Goal: Information Seeking & Learning: Learn about a topic

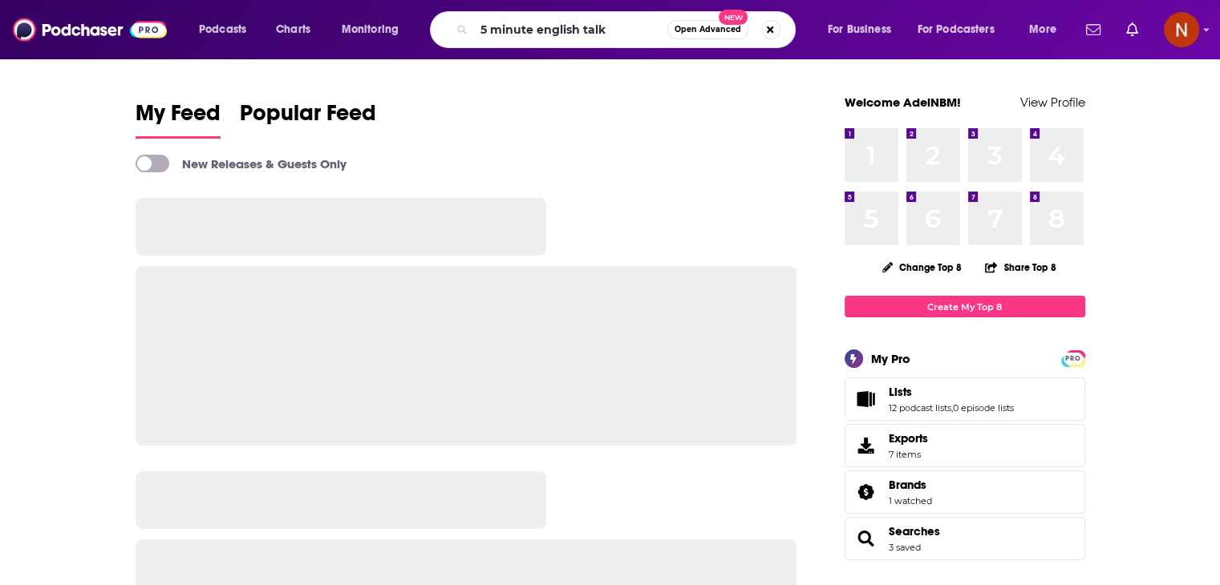
type input "5 minute english talk"
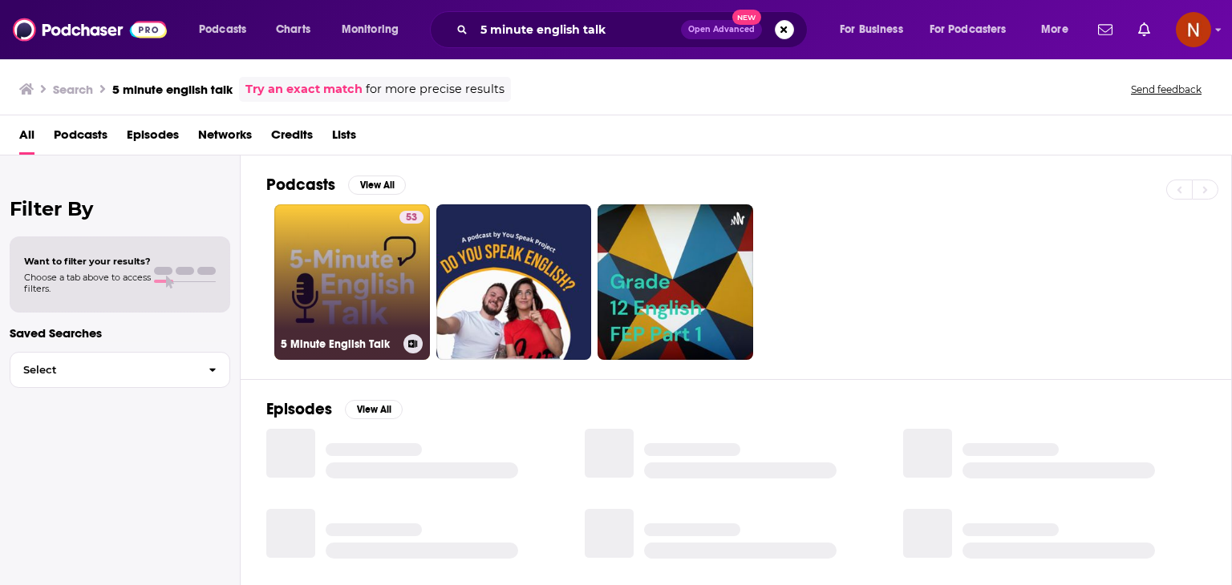
click at [366, 252] on link "53 5 Minute English Talk" at bounding box center [352, 283] width 156 height 156
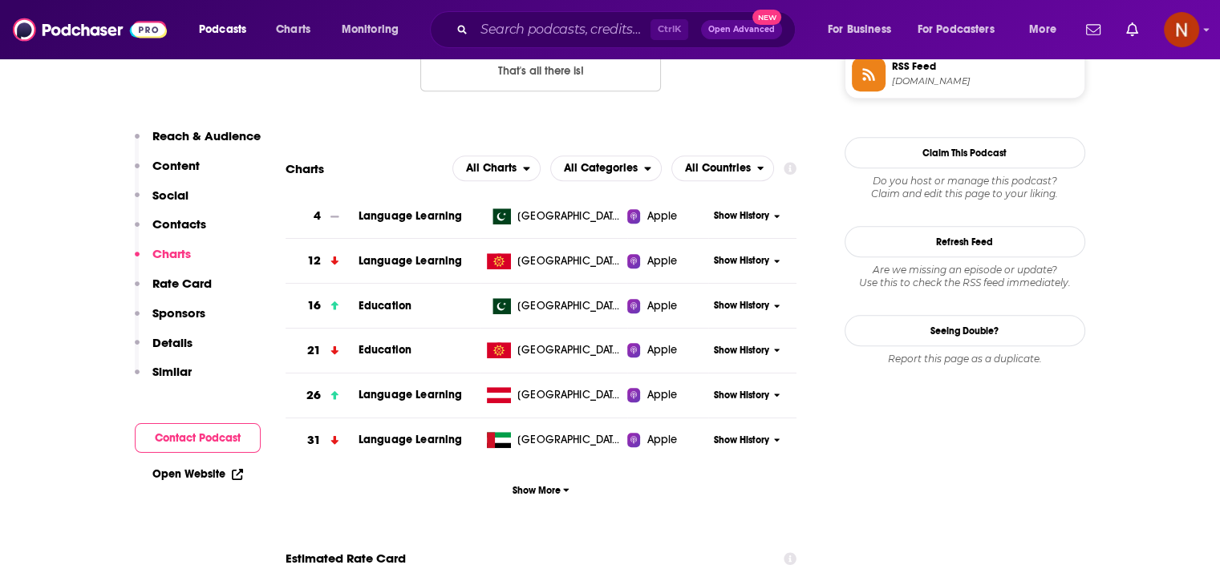
scroll to position [1392, 0]
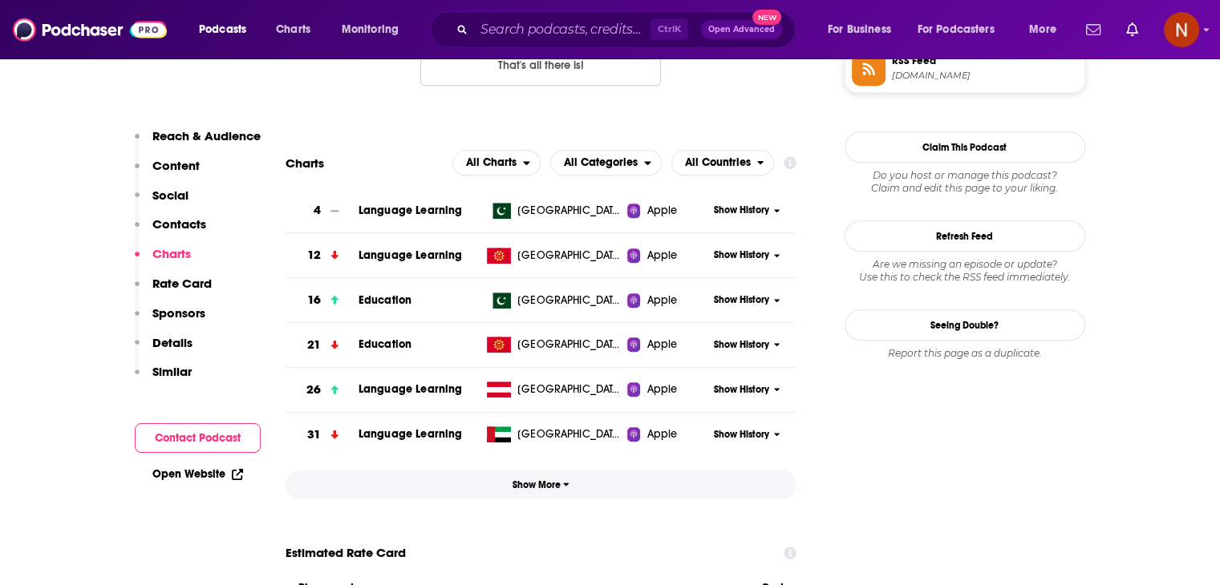
click at [533, 484] on span "Show More" at bounding box center [540, 485] width 57 height 11
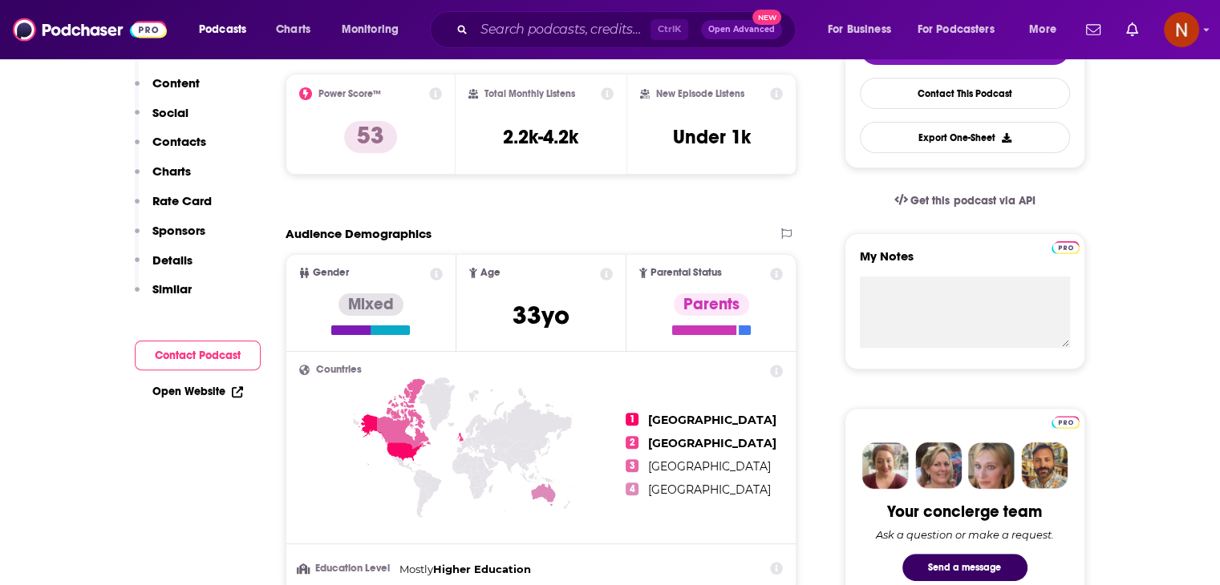
scroll to position [0, 0]
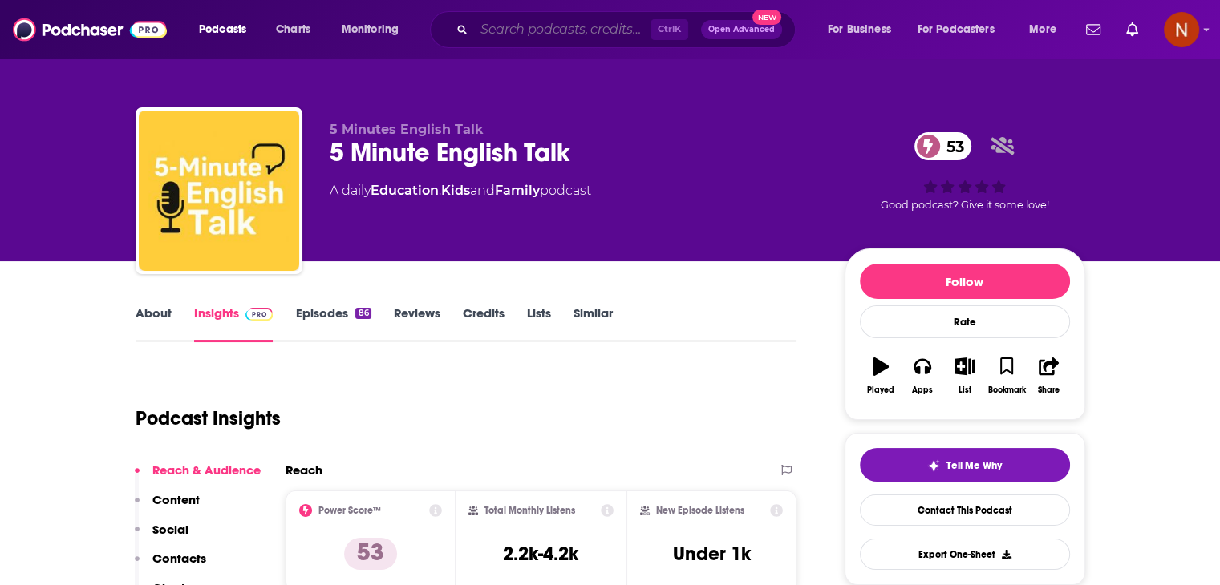
click at [508, 41] on input "Search podcasts, credits, & more..." at bounding box center [562, 30] width 176 height 26
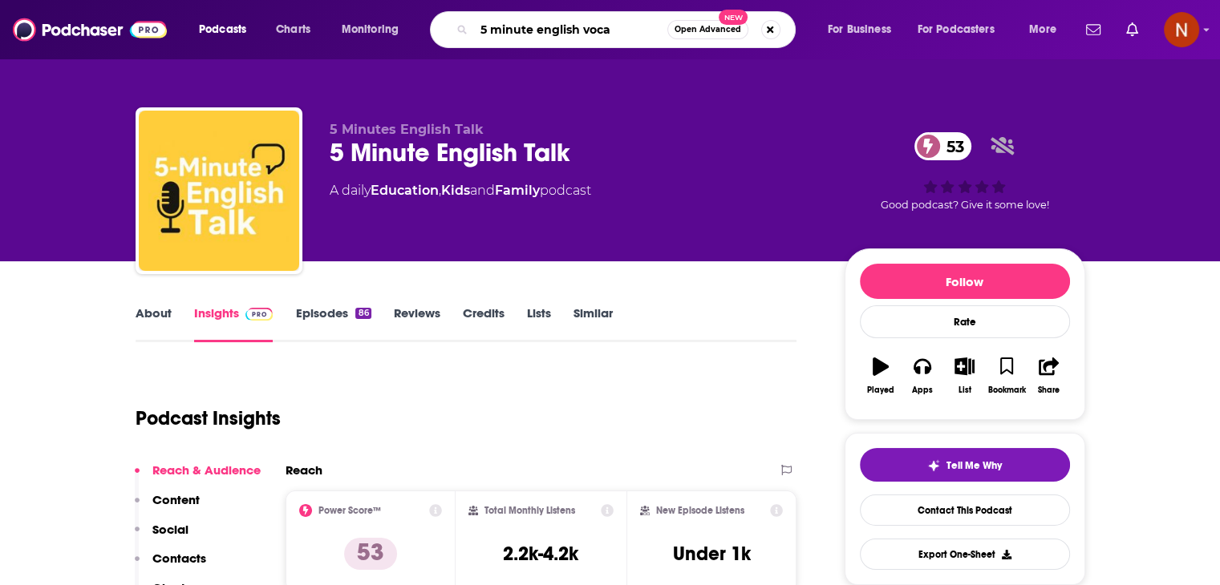
type input "5 minute english vocab"
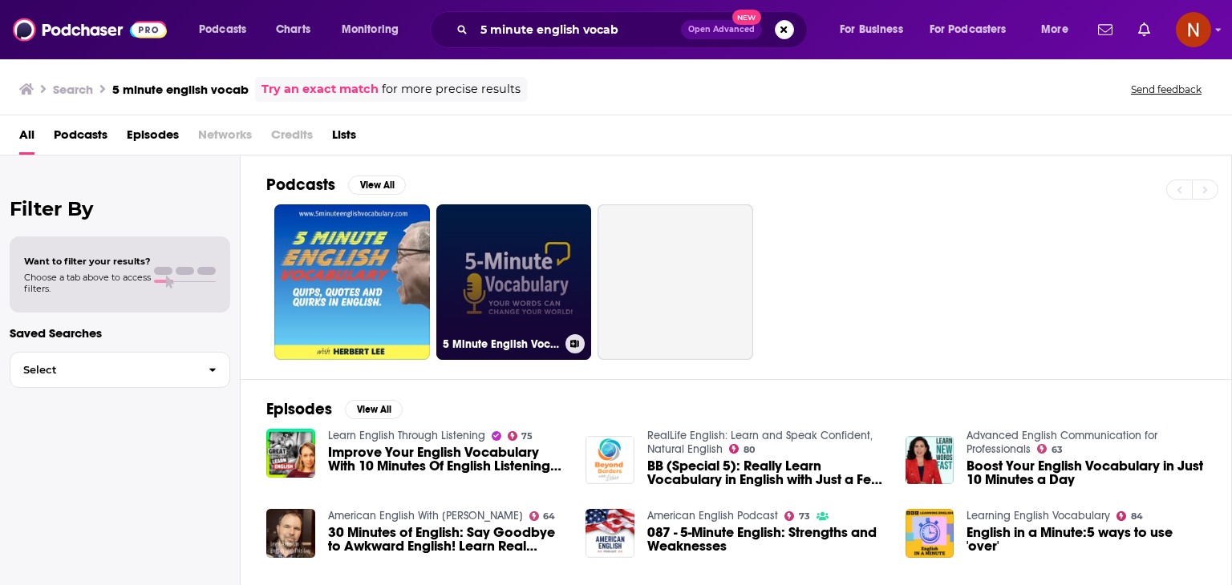
click at [504, 290] on link "5 Minute English Vocabulary Show" at bounding box center [514, 283] width 156 height 156
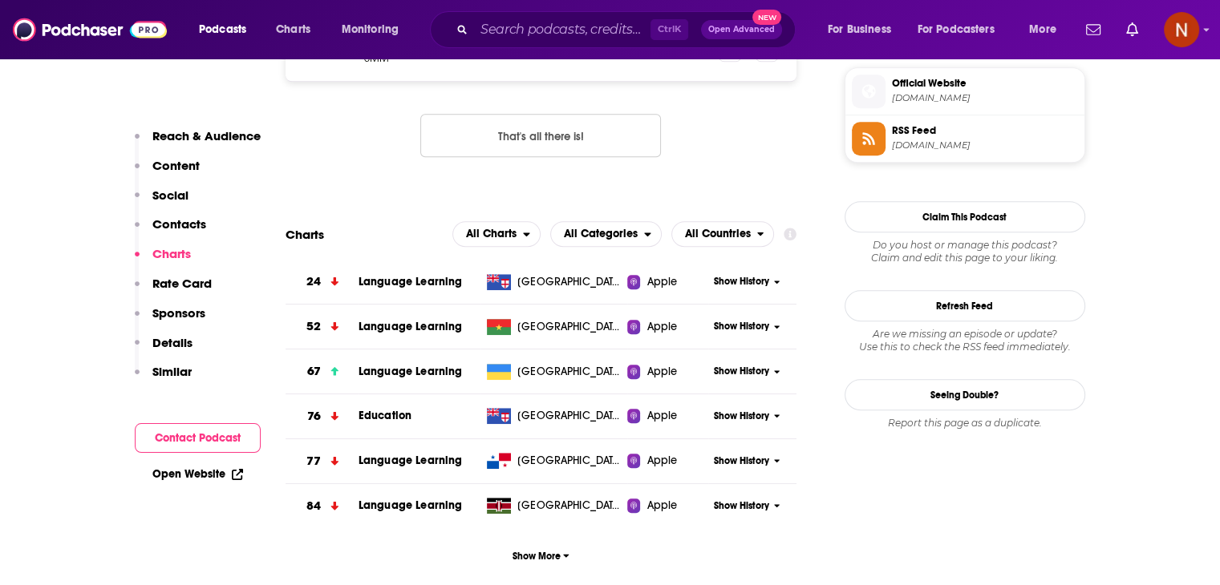
scroll to position [1322, 0]
click at [553, 565] on button "Show More" at bounding box center [542, 556] width 512 height 30
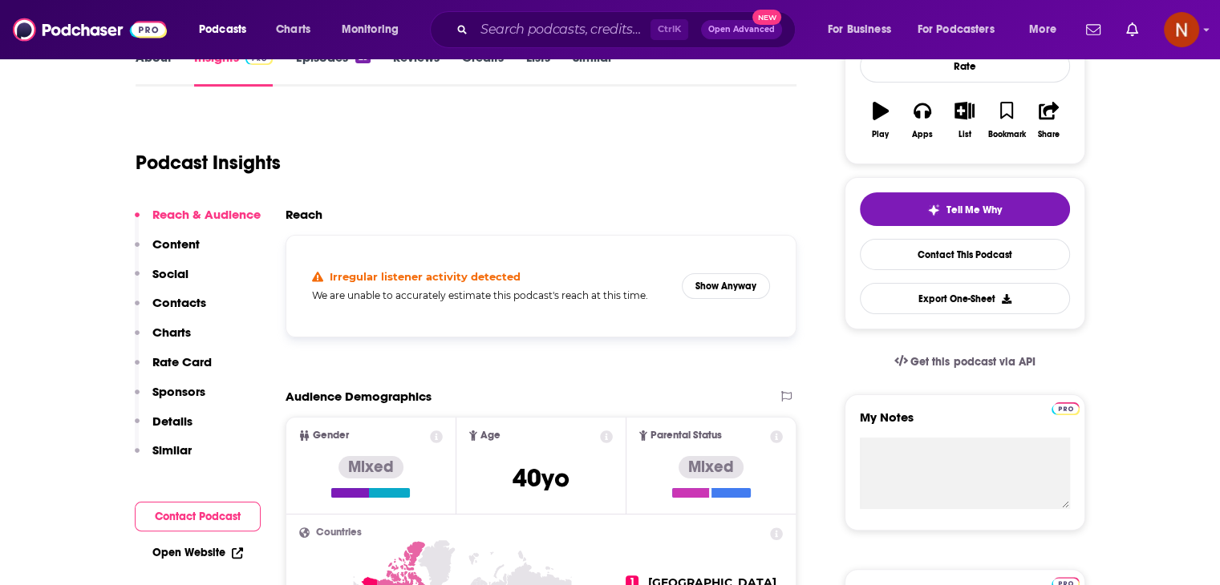
scroll to position [259, 0]
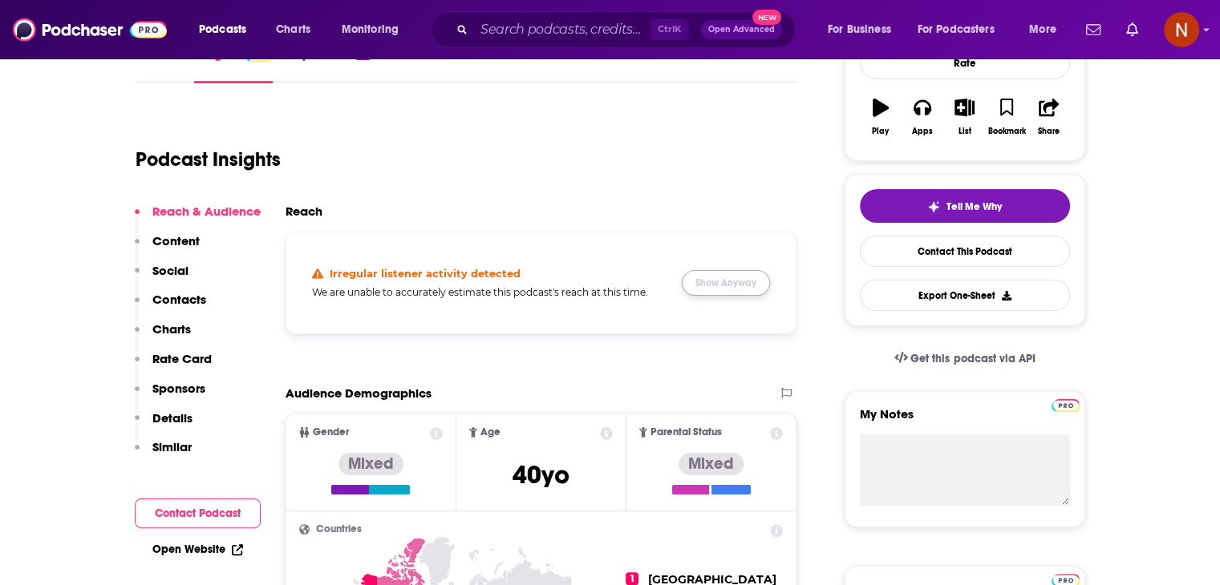
click at [738, 275] on button "Show Anyway" at bounding box center [726, 283] width 88 height 26
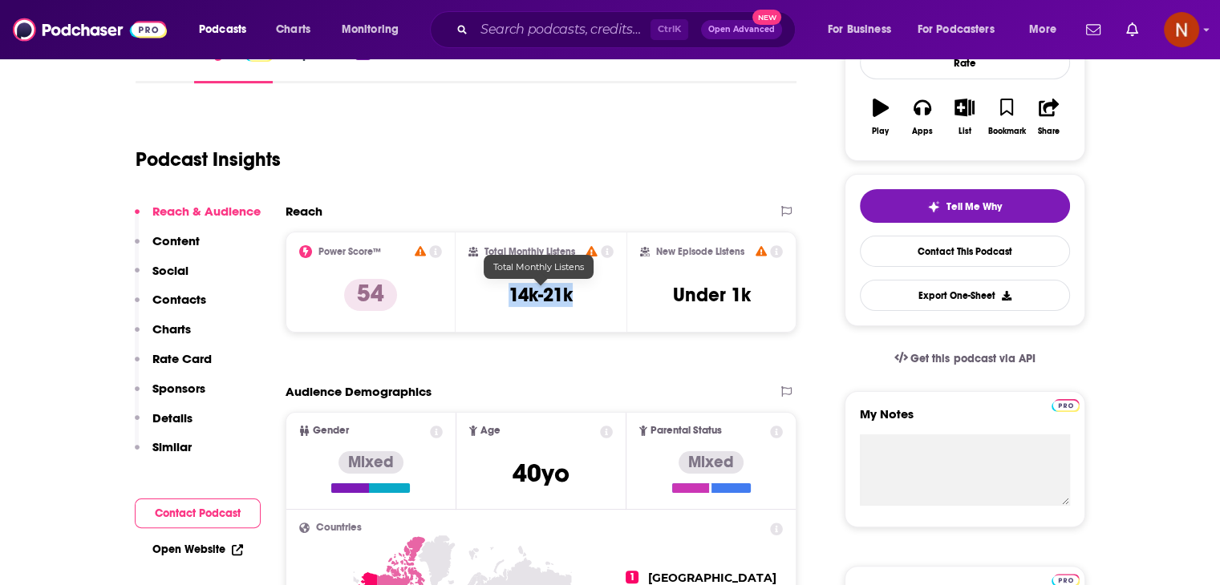
drag, startPoint x: 561, startPoint y: 302, endPoint x: 598, endPoint y: 306, distance: 36.3
click at [598, 306] on div "Total Monthly Listens 14k-21k" at bounding box center [540, 282] width 145 height 74
